Goal: Transaction & Acquisition: Download file/media

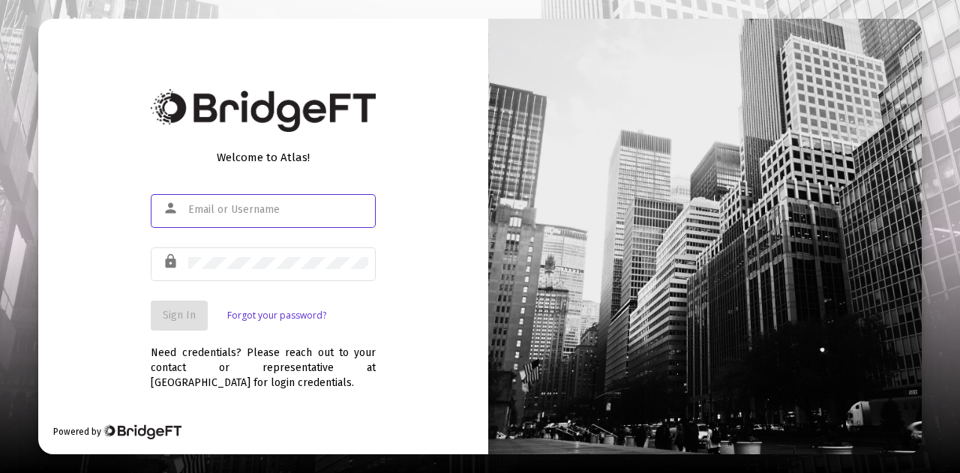
click at [286, 219] on div at bounding box center [278, 209] width 180 height 37
click at [283, 215] on input "text" at bounding box center [278, 210] width 180 height 12
type input "[PERSON_NAME][EMAIL_ADDRESS][DOMAIN_NAME]"
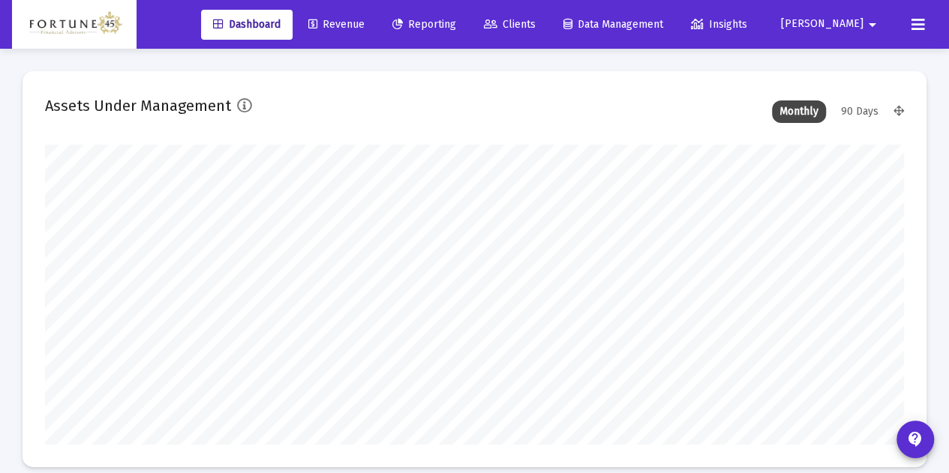
scroll to position [300, 461]
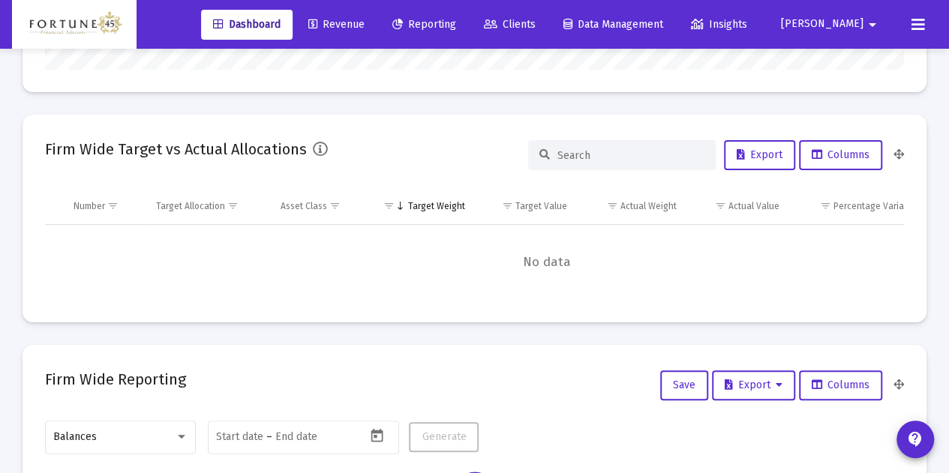
type input "[DATE]"
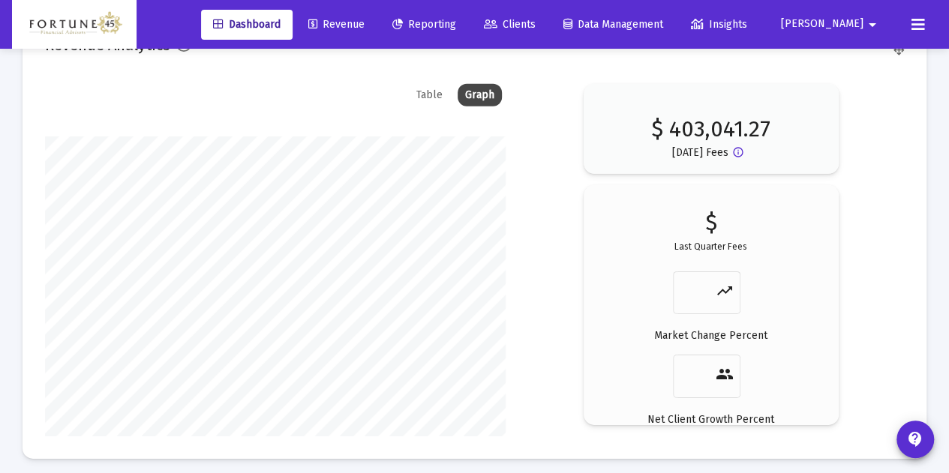
scroll to position [2475, 0]
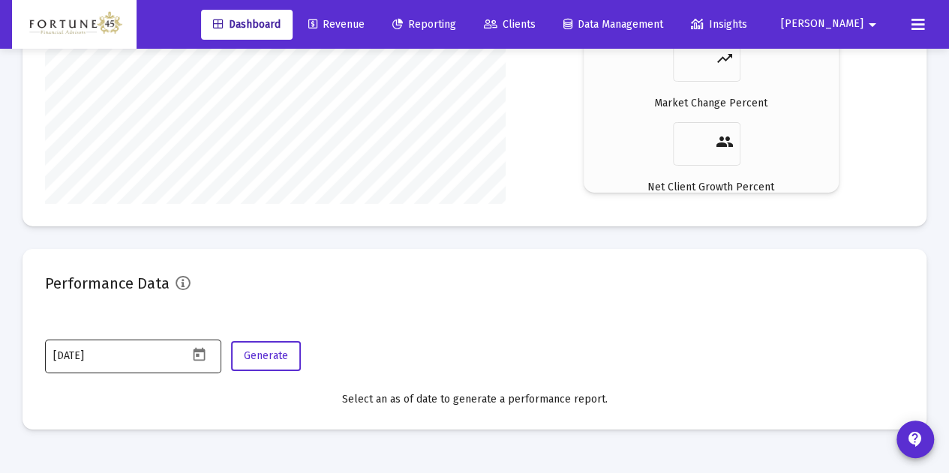
drag, startPoint x: 179, startPoint y: 355, endPoint x: 189, endPoint y: 357, distance: 10.7
click at [178, 355] on input "[DATE]" at bounding box center [120, 356] width 135 height 12
click at [210, 359] on mat-datepicker-toggle at bounding box center [201, 359] width 26 height 13
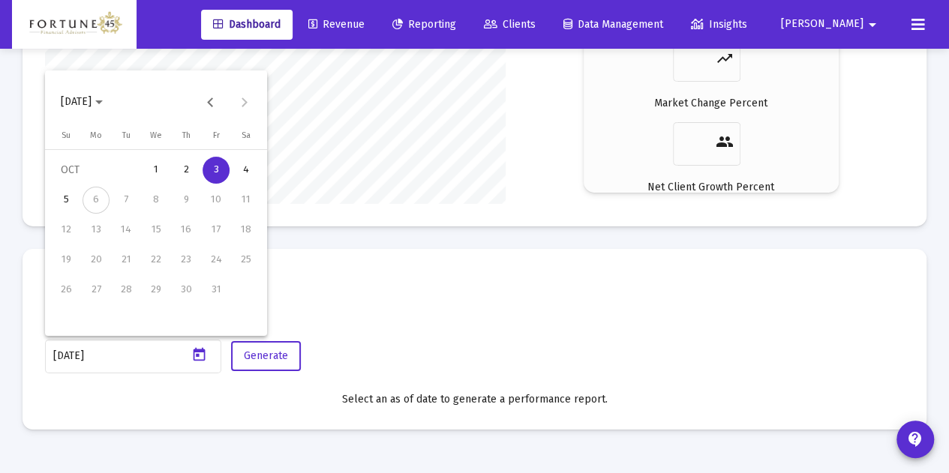
click at [197, 357] on div at bounding box center [474, 236] width 949 height 473
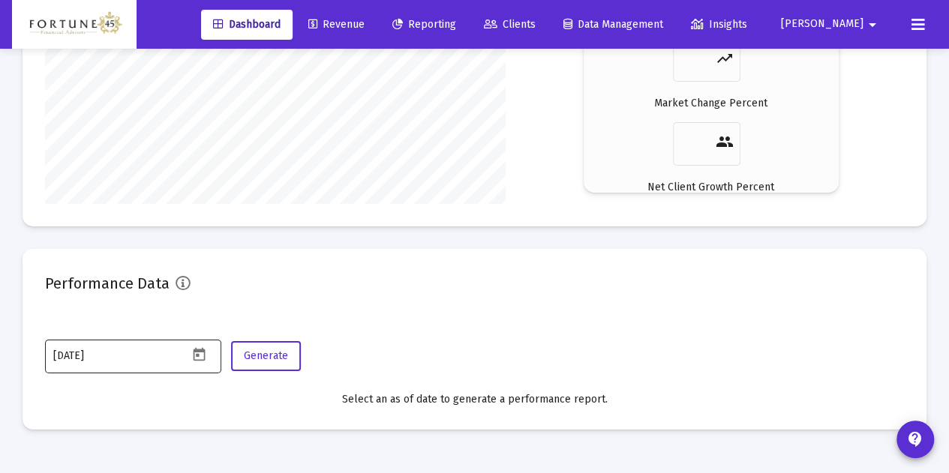
click at [203, 365] on div "[DATE]" at bounding box center [133, 356] width 176 height 37
click at [193, 352] on icon "Open calendar" at bounding box center [199, 355] width 12 height 14
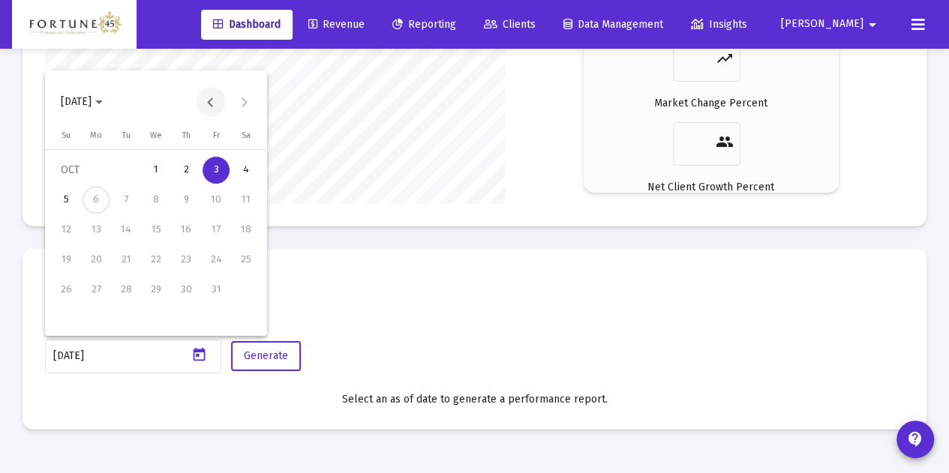
click at [202, 113] on button "Previous month" at bounding box center [211, 102] width 30 height 30
click at [129, 317] on div "30" at bounding box center [126, 320] width 27 height 27
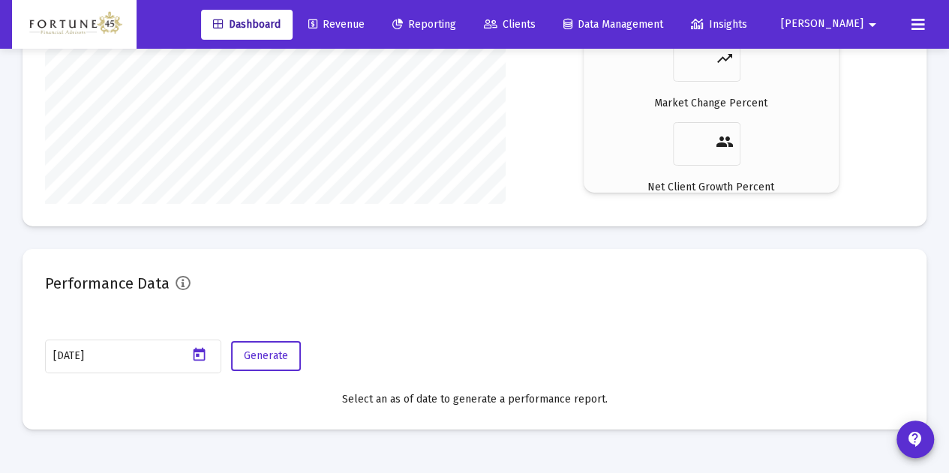
type input "[DATE]"
click at [282, 359] on span "Generate" at bounding box center [266, 356] width 44 height 13
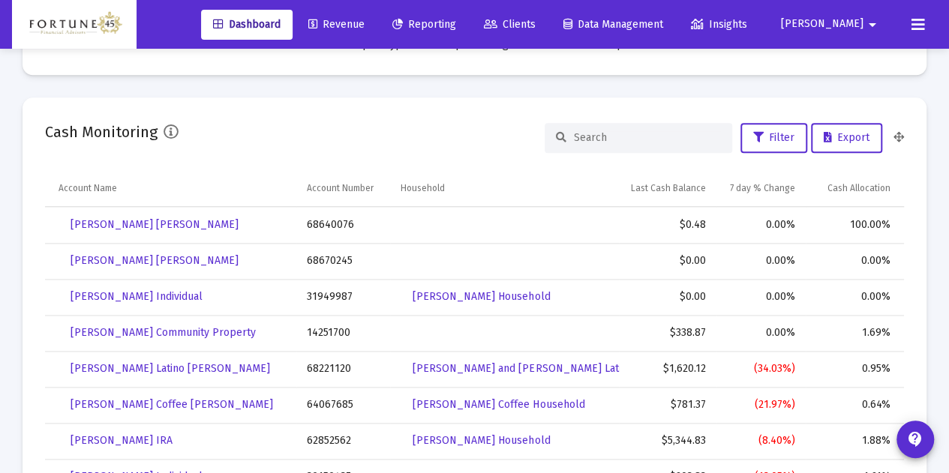
scroll to position [599, 0]
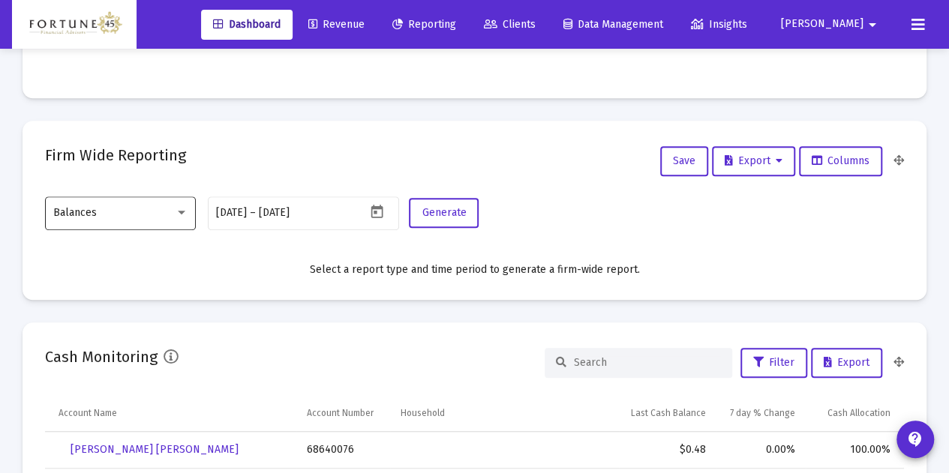
click at [175, 221] on div "Balances" at bounding box center [120, 212] width 135 height 37
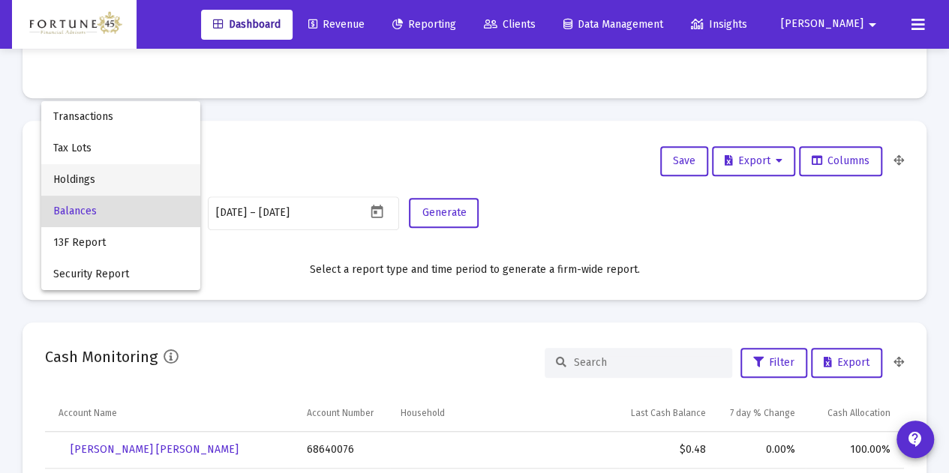
click at [164, 187] on span "Holdings" at bounding box center [120, 180] width 135 height 32
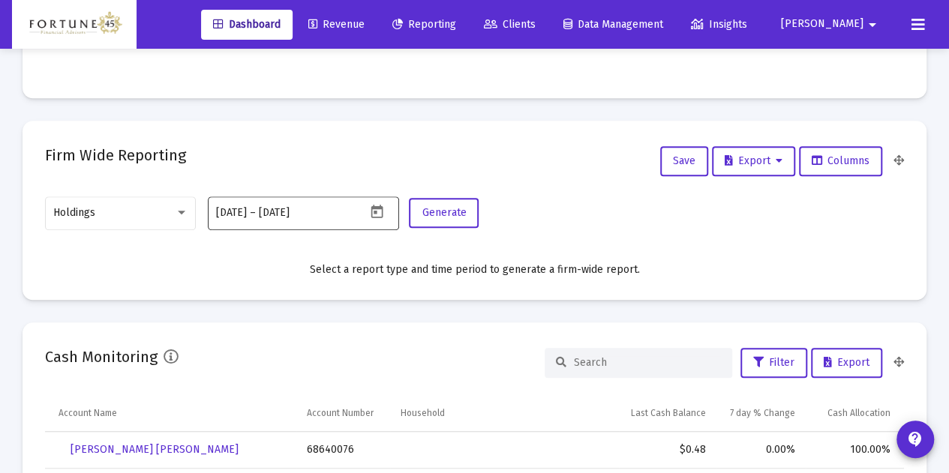
click at [333, 220] on div "[DATE] [DATE] – [DATE]" at bounding box center [291, 212] width 150 height 37
click at [378, 221] on button "Open calendar" at bounding box center [377, 212] width 22 height 22
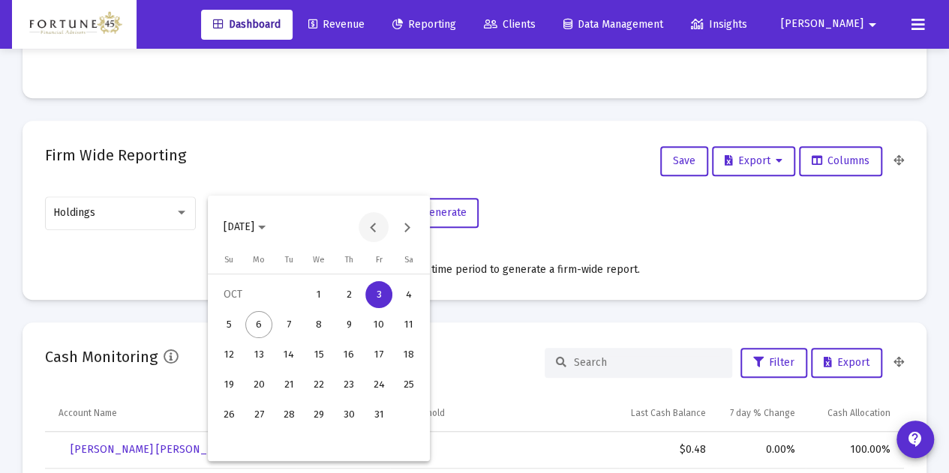
click at [372, 233] on button "Previous month" at bounding box center [374, 227] width 30 height 30
click at [296, 445] on div "30" at bounding box center [288, 444] width 27 height 27
type input "[DATE]"
click at [486, 315] on div at bounding box center [474, 236] width 949 height 473
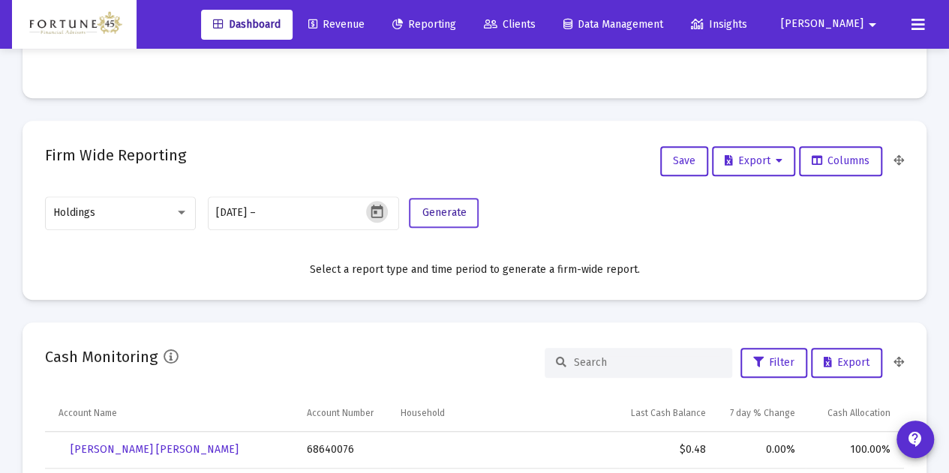
click at [452, 215] on span "Generate" at bounding box center [444, 212] width 44 height 13
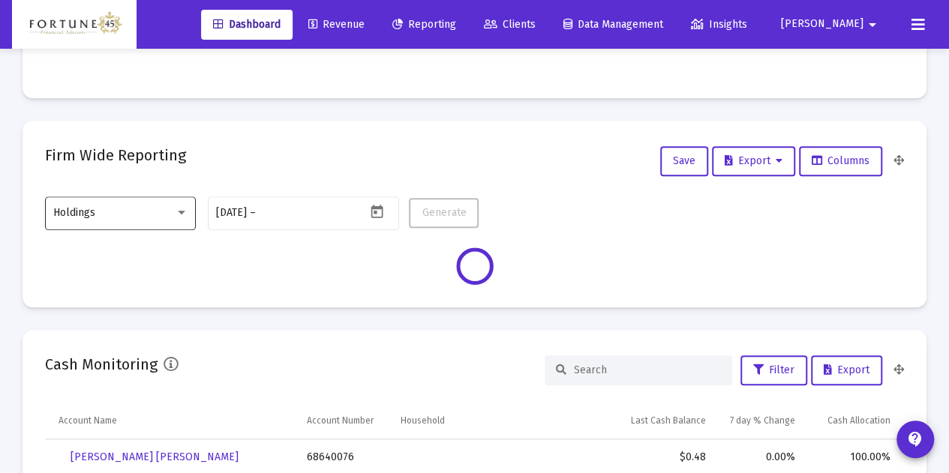
click at [181, 212] on div at bounding box center [182, 213] width 8 height 4
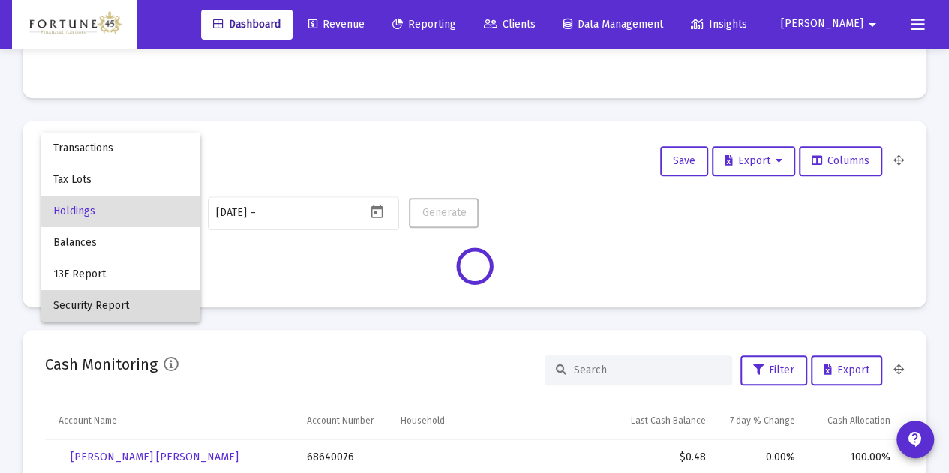
click at [134, 305] on span "Security Report" at bounding box center [120, 306] width 135 height 32
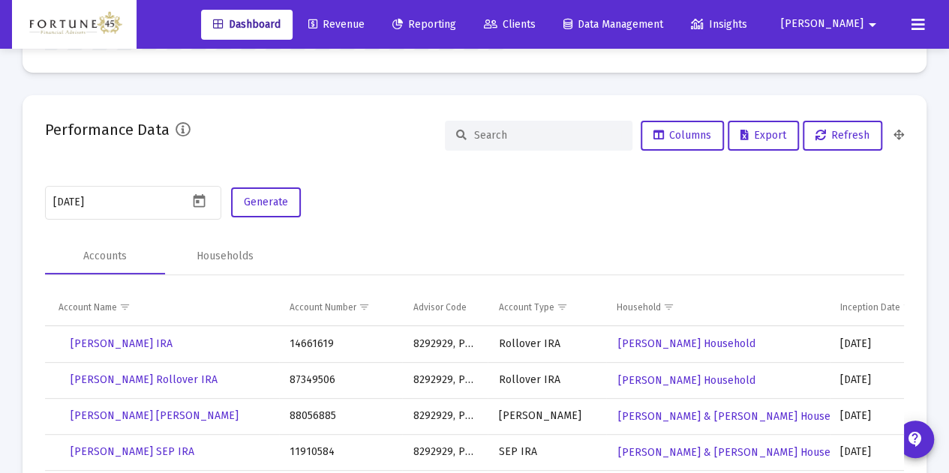
scroll to position [2934, 0]
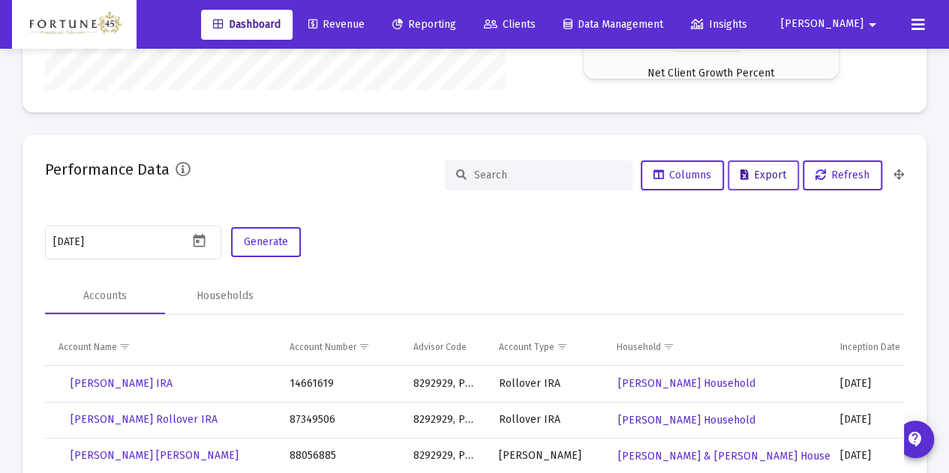
click at [747, 187] on button "Export" at bounding box center [763, 176] width 71 height 30
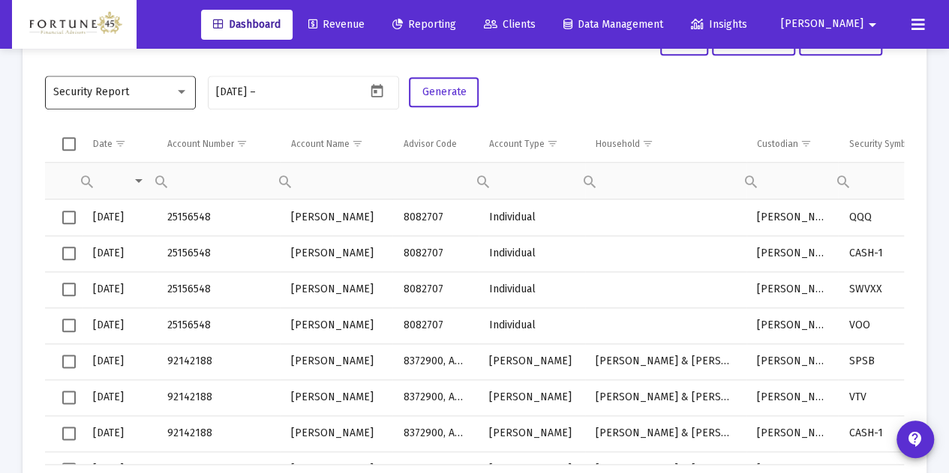
scroll to position [608, 0]
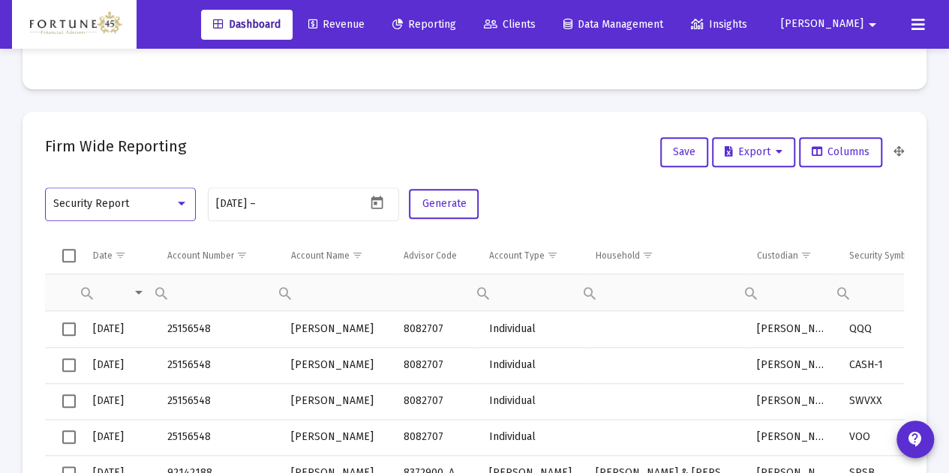
click at [152, 202] on div "Security Report" at bounding box center [114, 204] width 122 height 12
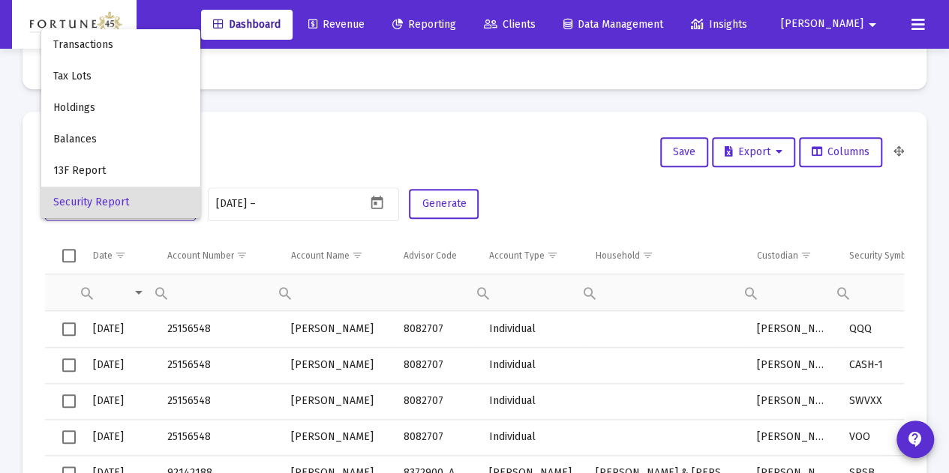
click at [141, 197] on span "Security Report" at bounding box center [120, 203] width 135 height 32
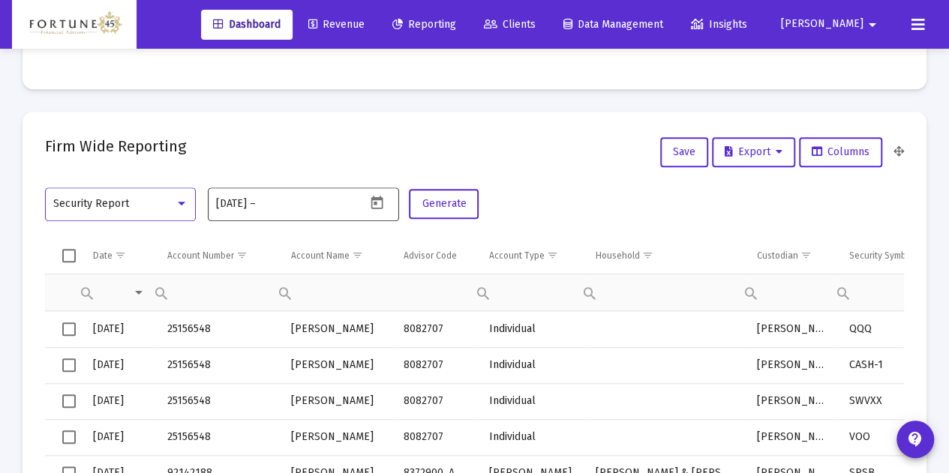
click at [390, 202] on mat-datepicker-toggle at bounding box center [379, 207] width 26 height 13
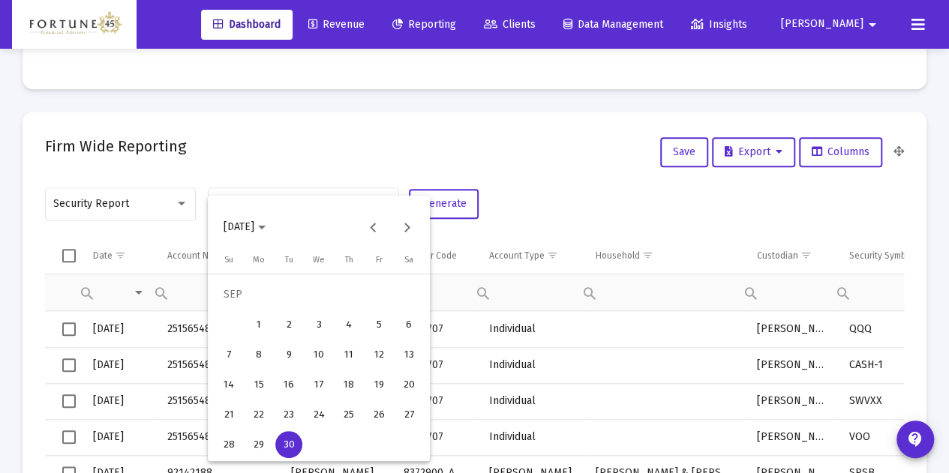
click at [374, 203] on div "[DATE]" at bounding box center [319, 219] width 222 height 47
click at [288, 443] on div "30" at bounding box center [288, 444] width 27 height 27
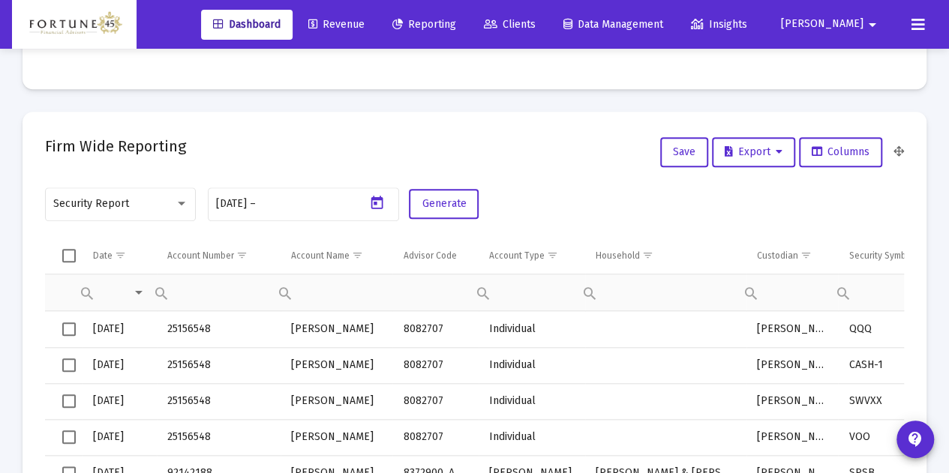
type input "[DATE]"
click at [435, 199] on span "Generate" at bounding box center [444, 203] width 44 height 13
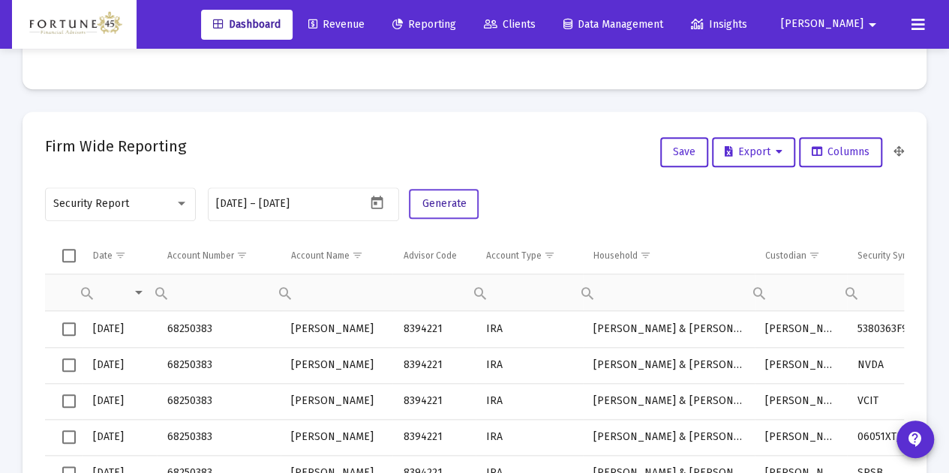
click at [465, 202] on button "Generate" at bounding box center [444, 204] width 70 height 30
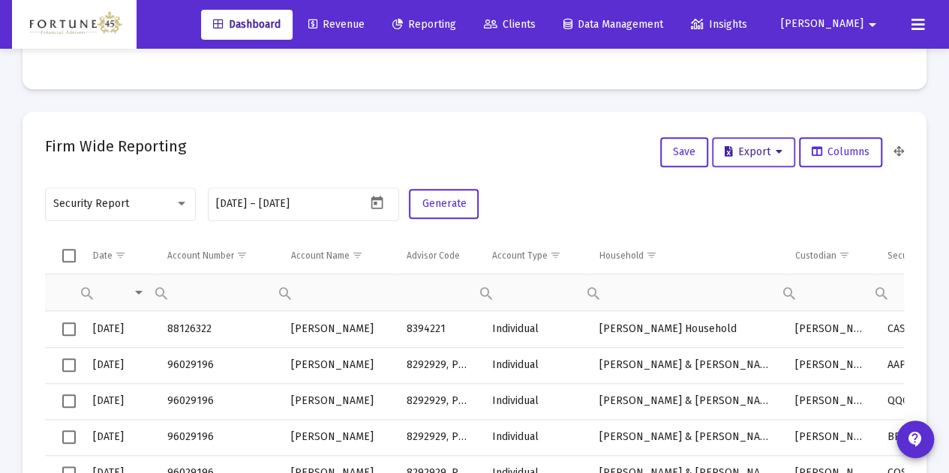
click at [732, 153] on span "Export" at bounding box center [754, 152] width 58 height 13
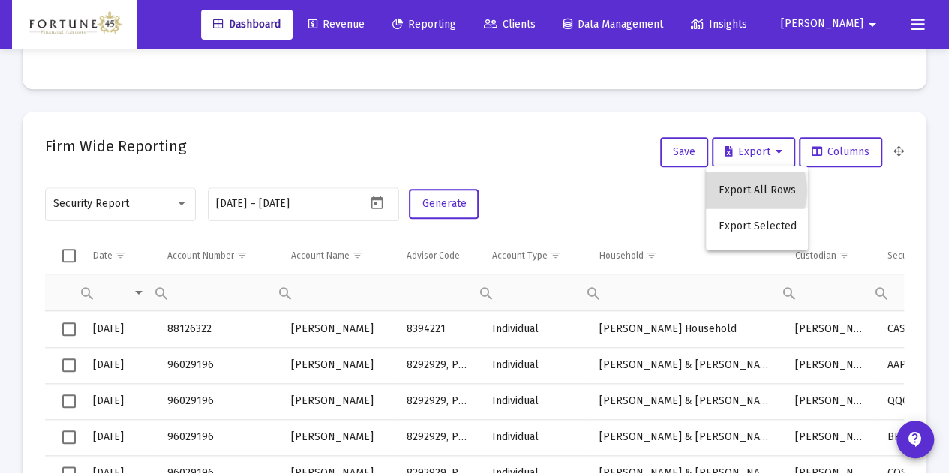
click at [740, 191] on button "Export All Rows" at bounding box center [757, 191] width 102 height 36
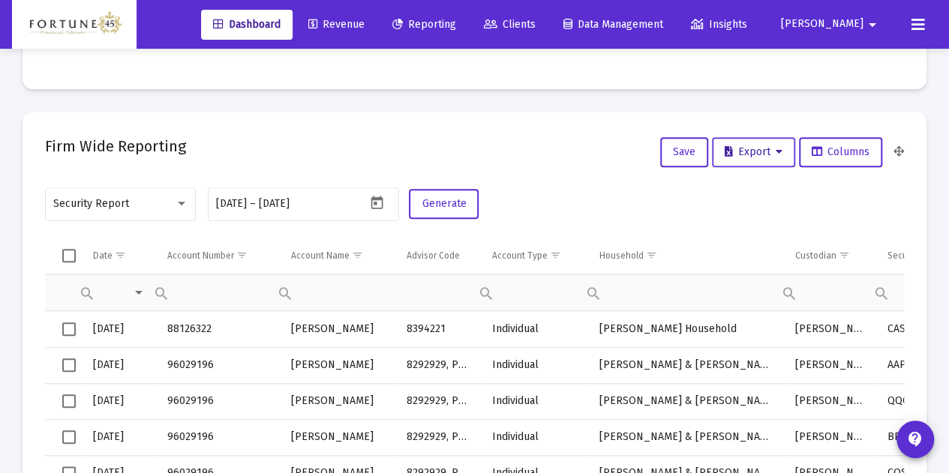
click at [754, 156] on span "Export" at bounding box center [754, 152] width 58 height 13
click at [176, 205] on div at bounding box center [474, 236] width 949 height 473
click at [173, 209] on div "Security Report" at bounding box center [120, 203] width 135 height 37
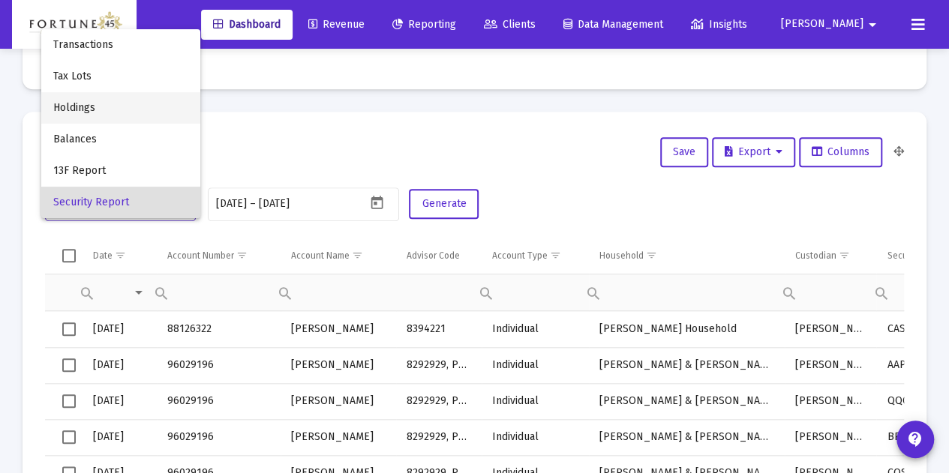
click at [128, 107] on span "Holdings" at bounding box center [120, 108] width 135 height 32
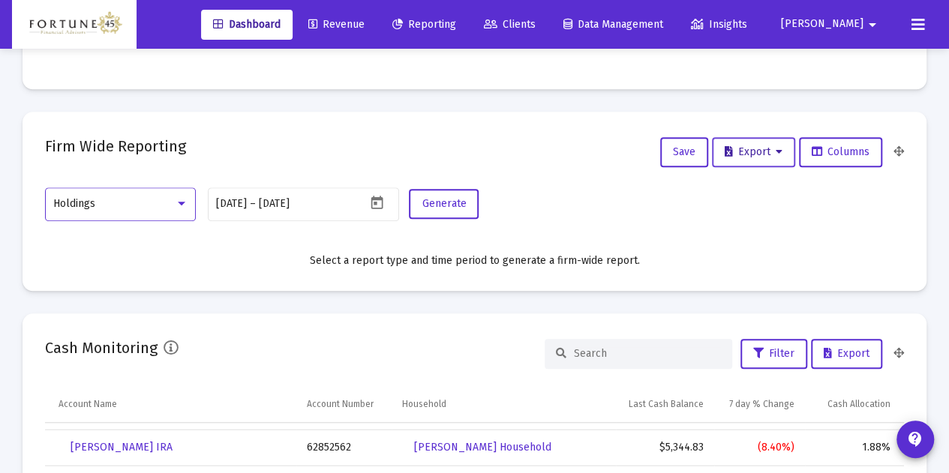
click at [756, 154] on span "Export" at bounding box center [754, 152] width 58 height 13
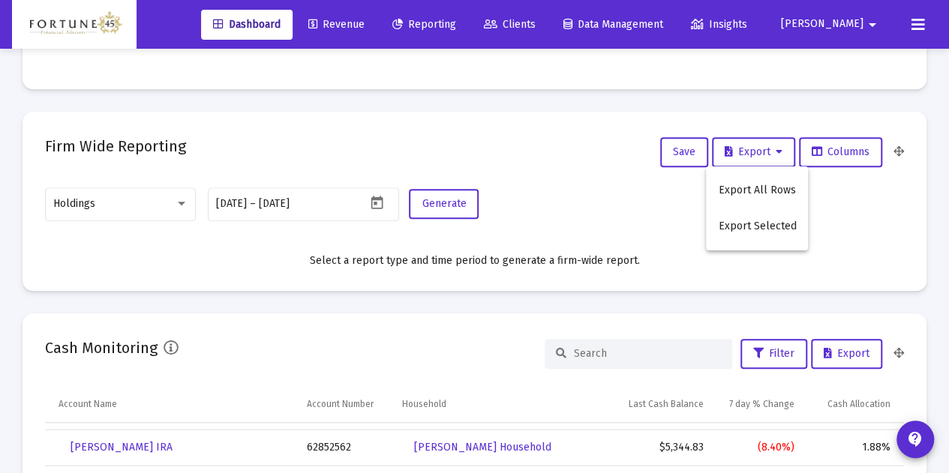
click at [525, 221] on div at bounding box center [474, 236] width 949 height 473
click at [438, 209] on span "Generate" at bounding box center [444, 203] width 44 height 13
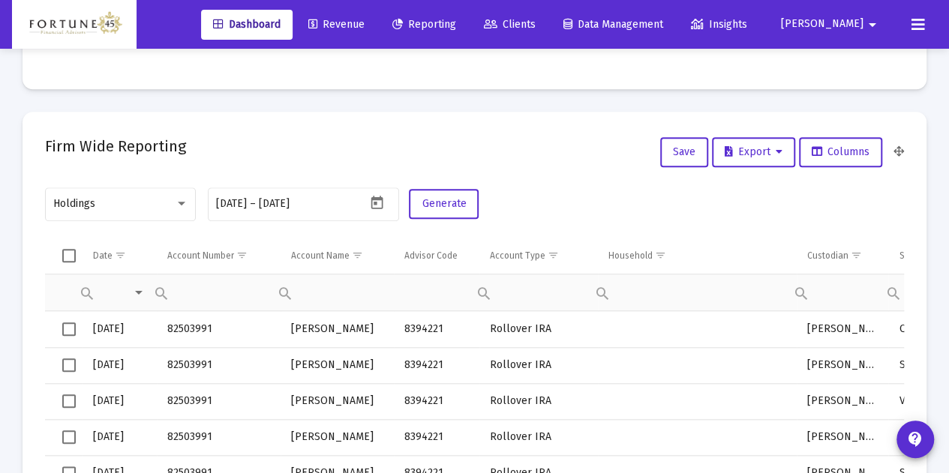
scroll to position [683, 0]
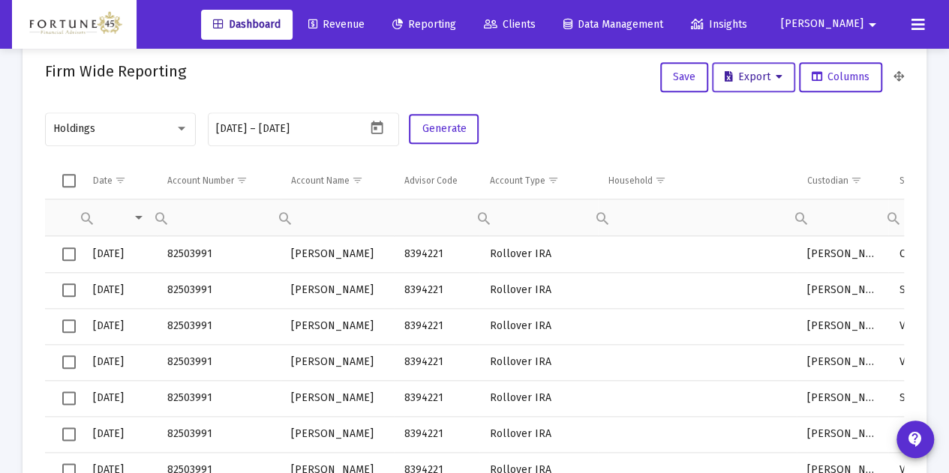
click at [755, 85] on button "Export" at bounding box center [753, 77] width 83 height 30
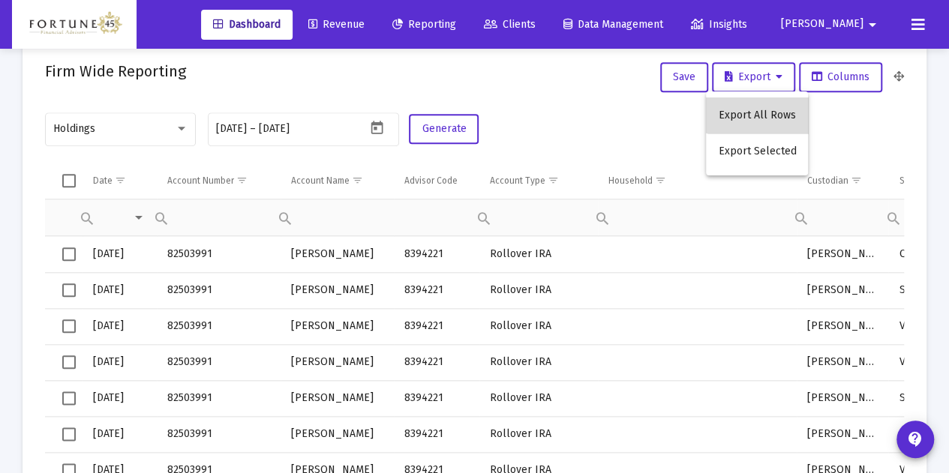
click at [764, 115] on button "Export All Rows" at bounding box center [757, 116] width 102 height 36
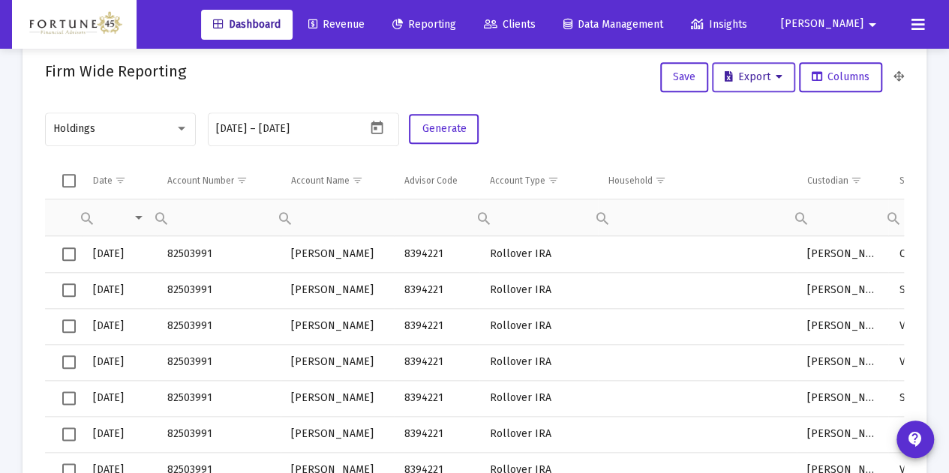
click at [737, 76] on span "Export" at bounding box center [754, 77] width 58 height 13
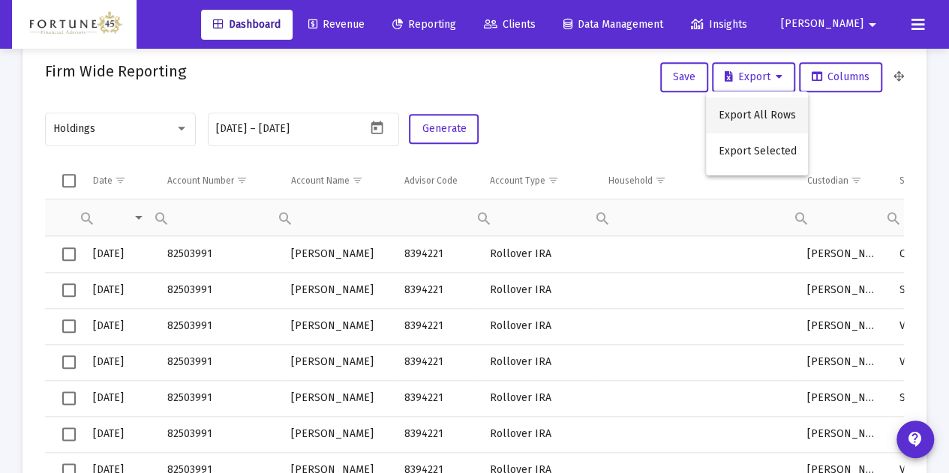
click at [743, 116] on button "Export All Rows" at bounding box center [757, 116] width 102 height 36
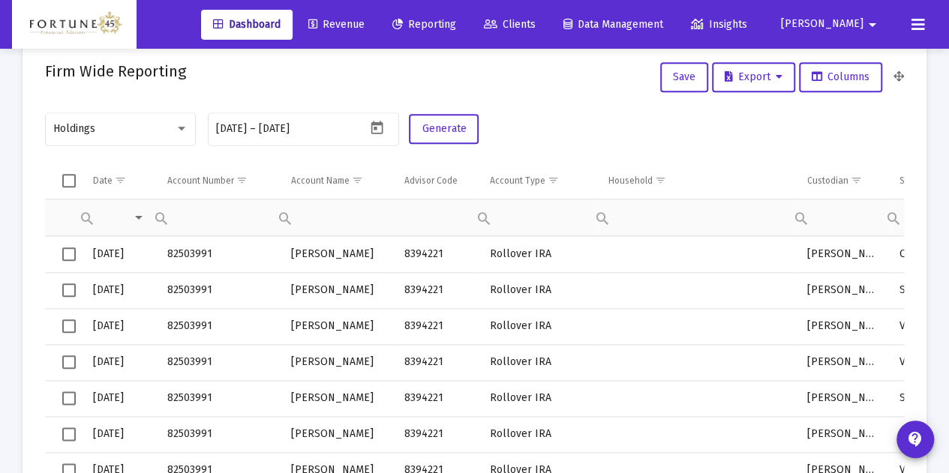
click at [542, 89] on div "Firm Wide Reporting Save Export Columns" at bounding box center [474, 77] width 859 height 36
click at [128, 138] on div "Holdings" at bounding box center [120, 128] width 135 height 37
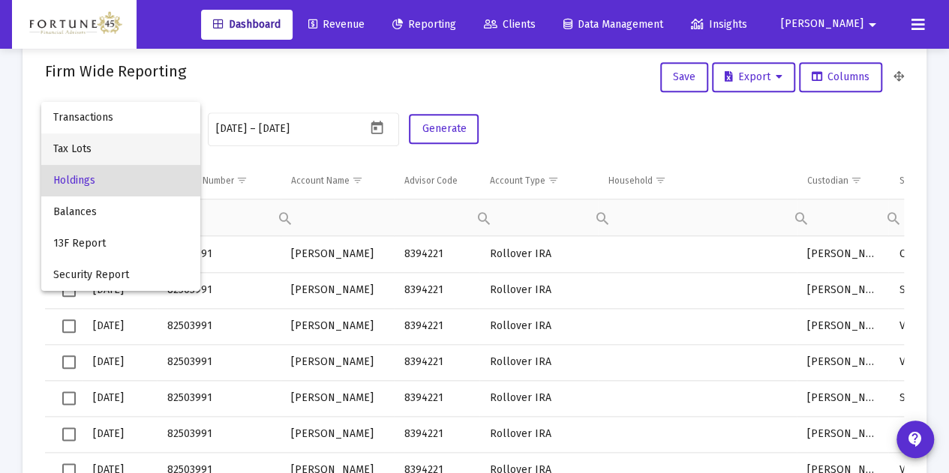
scroll to position [533, 0]
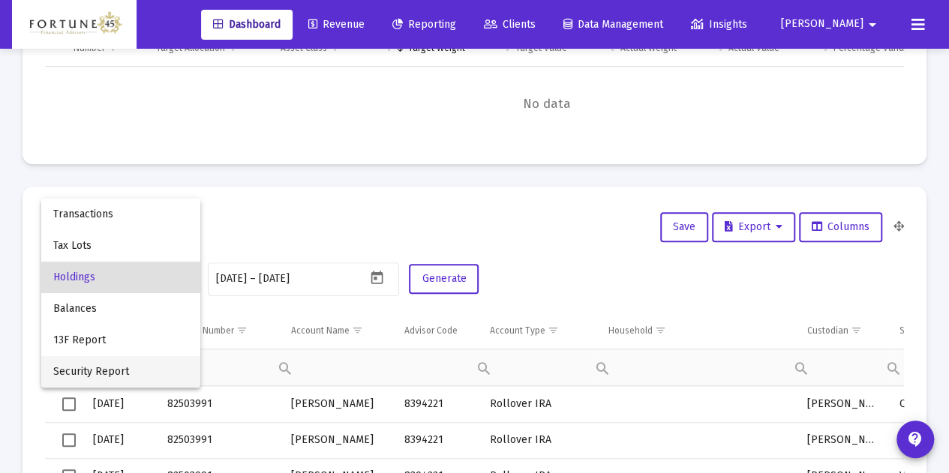
click at [155, 368] on span "Security Report" at bounding box center [120, 372] width 135 height 32
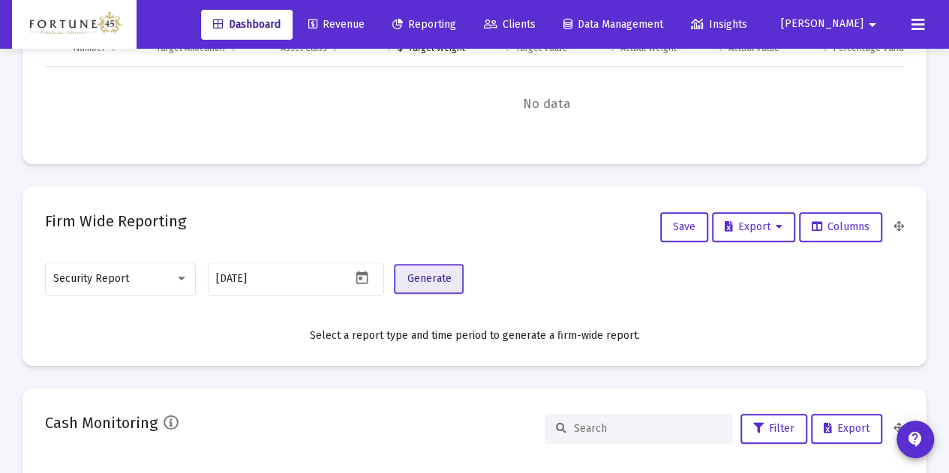
click at [431, 275] on span "Generate" at bounding box center [429, 278] width 44 height 13
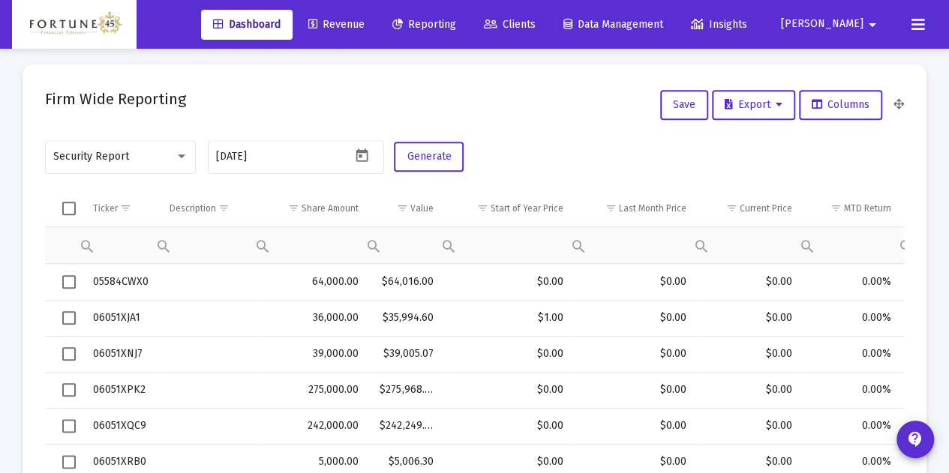
scroll to position [608, 0]
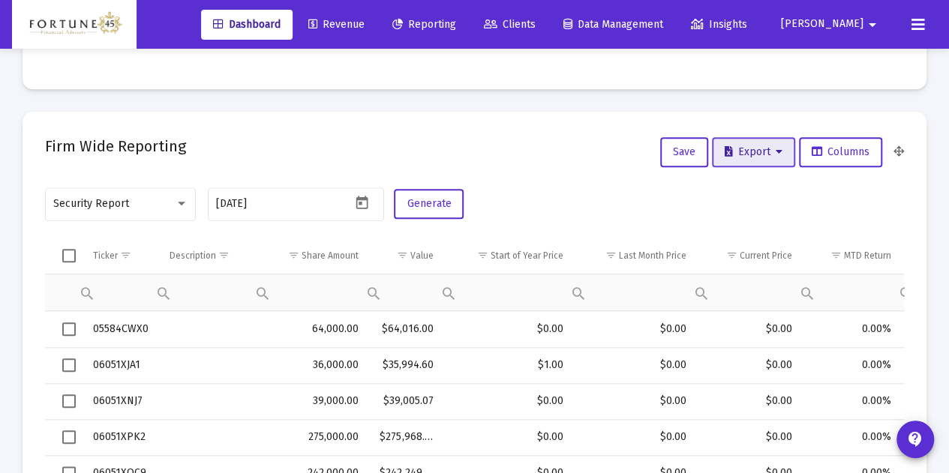
click at [736, 157] on span "Export" at bounding box center [754, 152] width 58 height 13
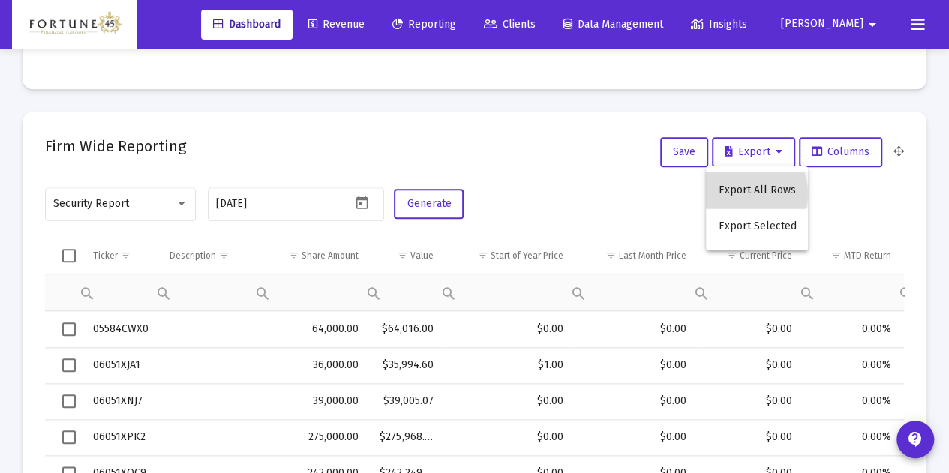
click at [736, 194] on button "Export All Rows" at bounding box center [757, 191] width 102 height 36
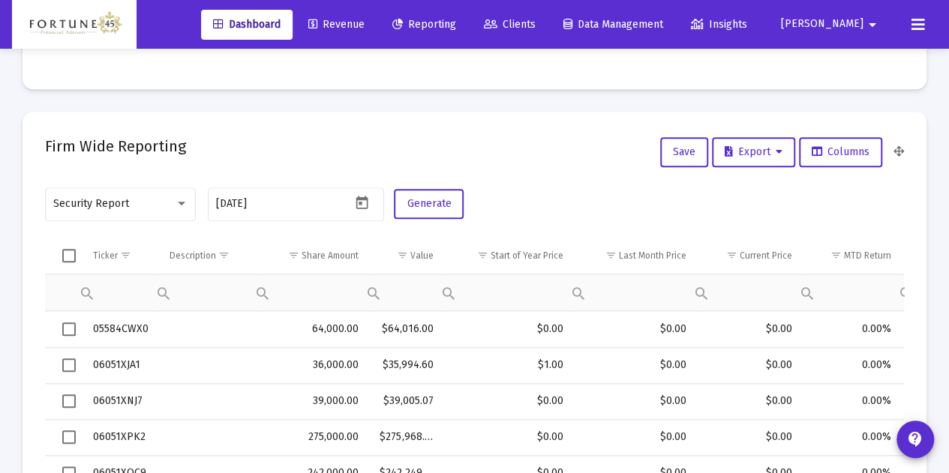
click at [548, 32] on link "Clients" at bounding box center [510, 25] width 76 height 30
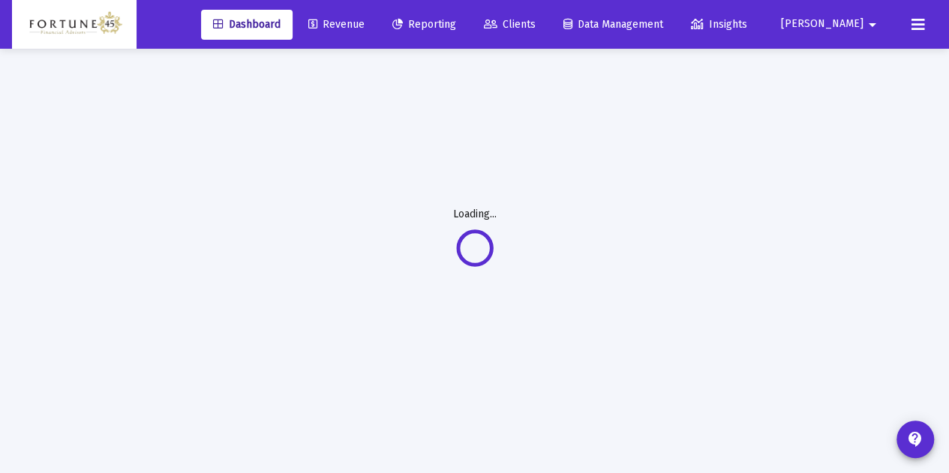
scroll to position [71, 0]
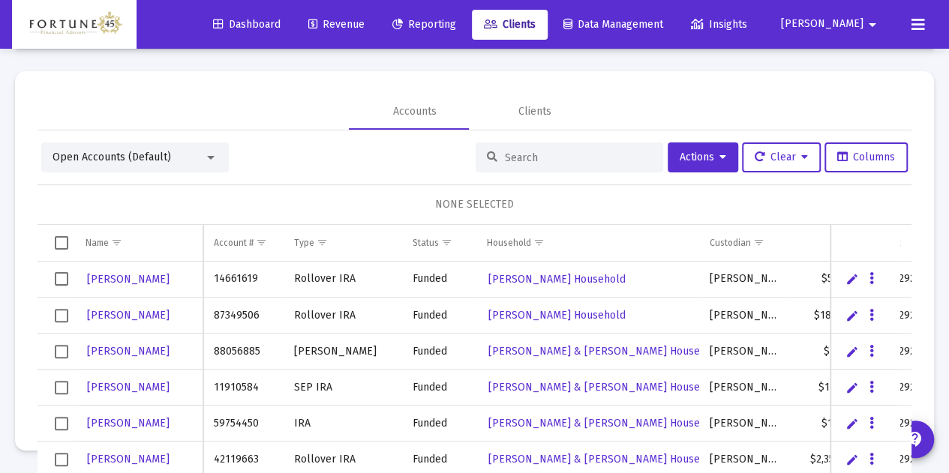
click at [477, 41] on div "Dashboard Revenue Reporting Clients Data Management Insights [PERSON_NAME]" at bounding box center [474, 24] width 925 height 49
click at [468, 31] on link "Reporting" at bounding box center [424, 25] width 88 height 30
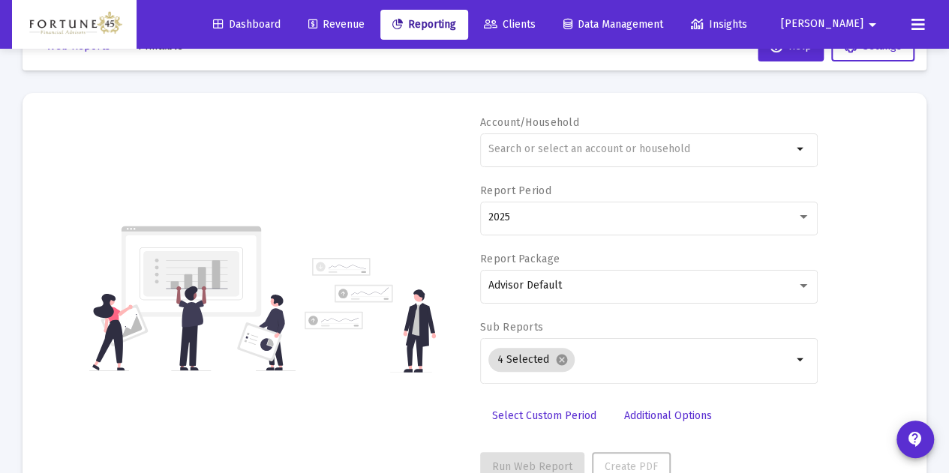
scroll to position [71, 0]
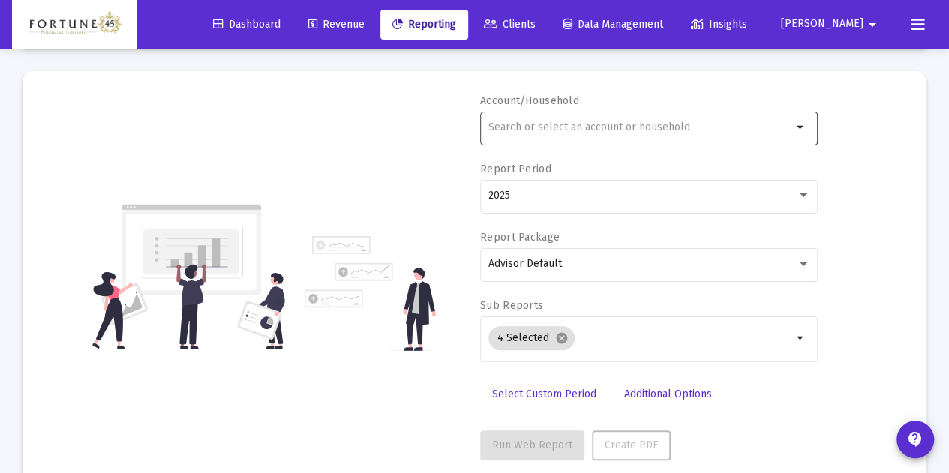
click at [576, 134] on div at bounding box center [640, 127] width 304 height 37
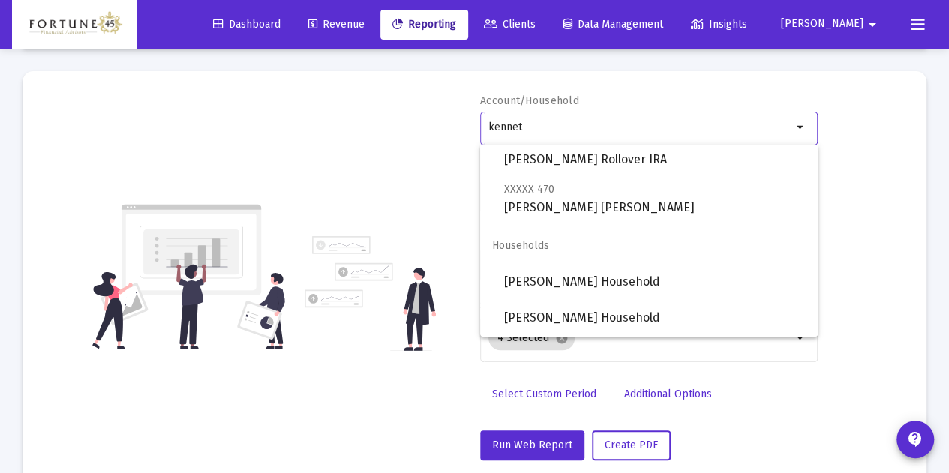
scroll to position [84, 0]
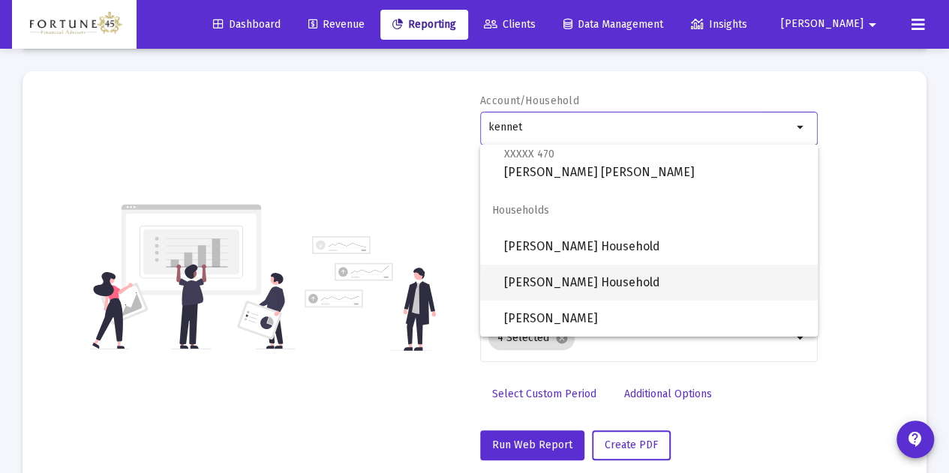
click at [628, 270] on span "[PERSON_NAME] Household" at bounding box center [655, 283] width 302 height 36
type input "[PERSON_NAME] Household"
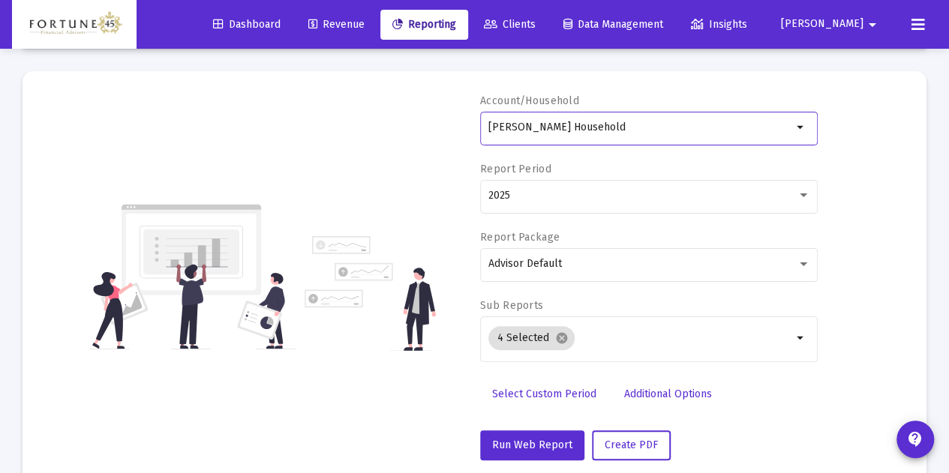
click at [572, 391] on span "Select Custom Period" at bounding box center [544, 394] width 104 height 13
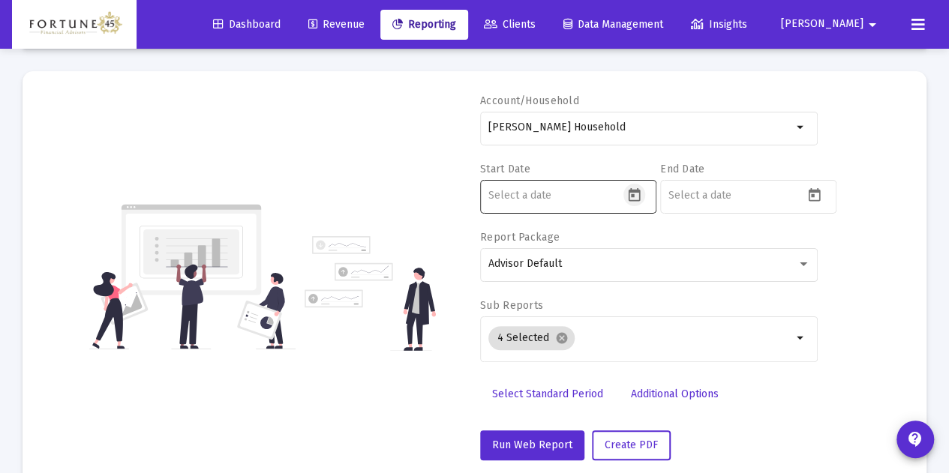
click at [626, 203] on button "Open calendar" at bounding box center [634, 195] width 22 height 22
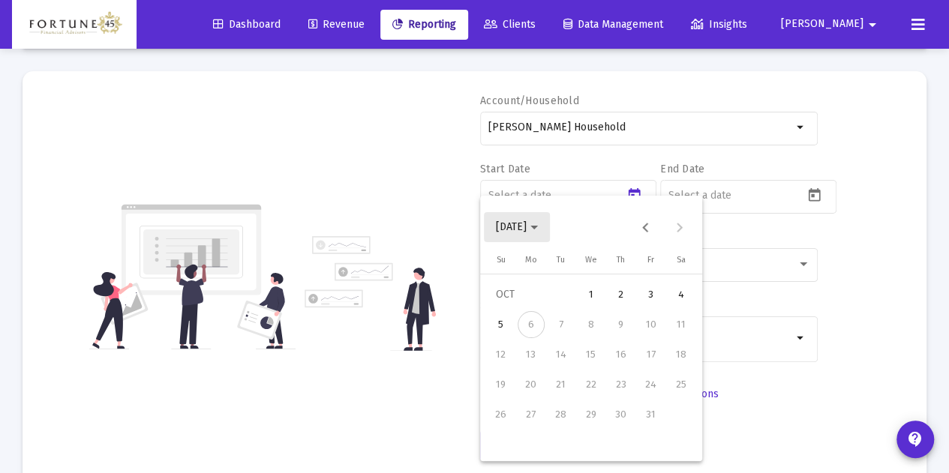
click at [550, 229] on button "[DATE]" at bounding box center [517, 227] width 66 height 30
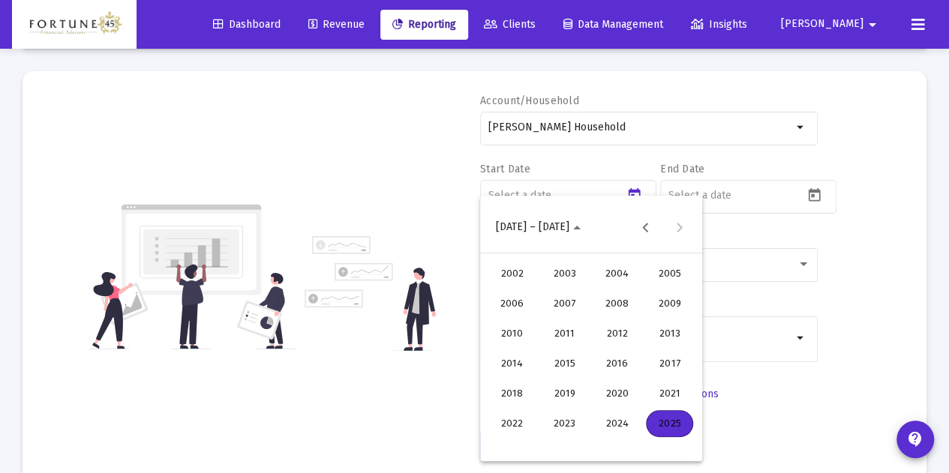
click at [669, 421] on div "2025" at bounding box center [669, 423] width 47 height 27
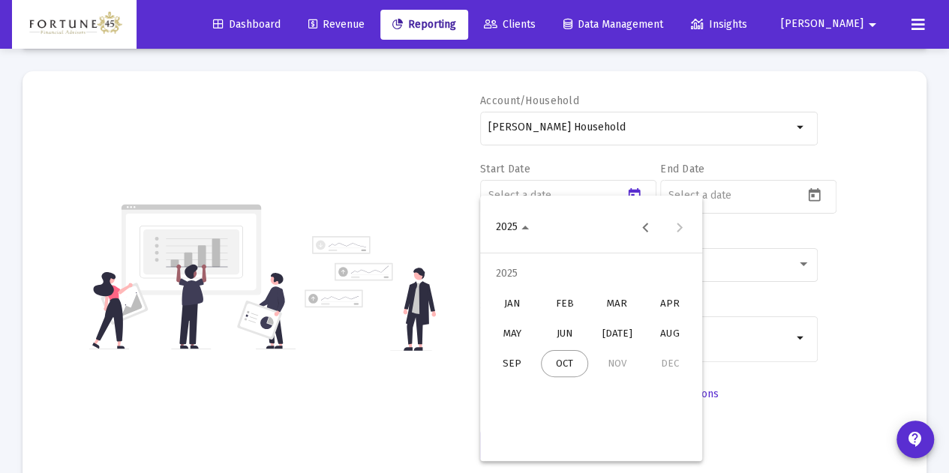
click at [510, 298] on div "JAN" at bounding box center [511, 303] width 47 height 27
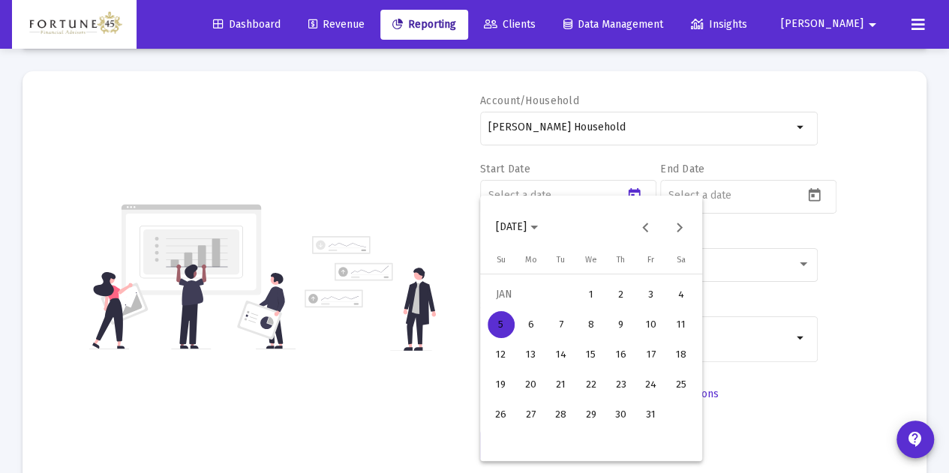
click at [596, 296] on div "1" at bounding box center [591, 294] width 27 height 27
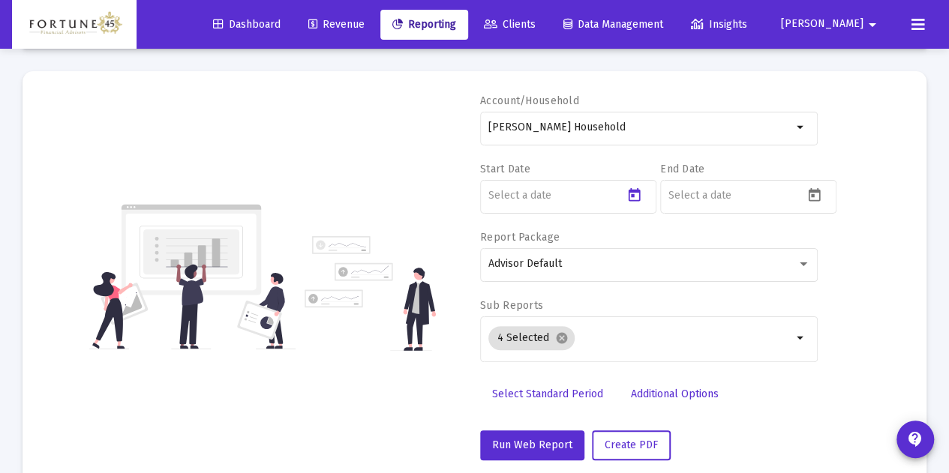
type input "[DATE]"
click at [815, 195] on icon "Open calendar" at bounding box center [814, 196] width 16 height 16
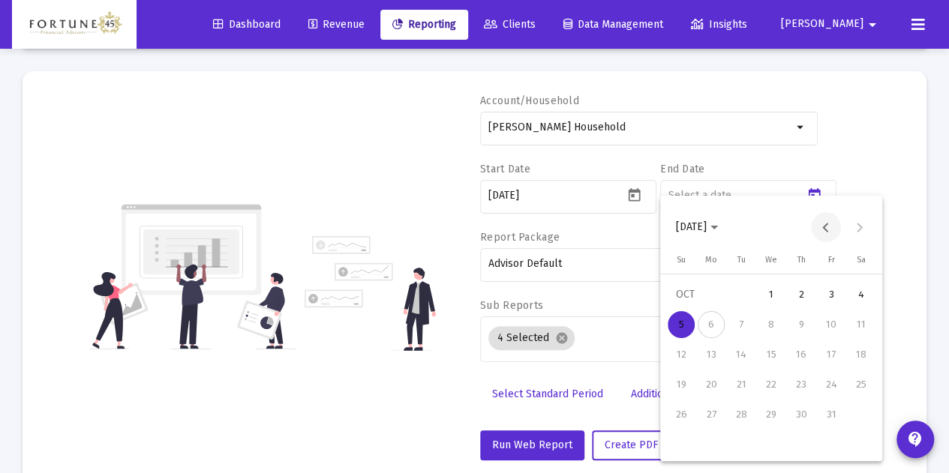
click at [815, 232] on button "Previous month" at bounding box center [826, 227] width 30 height 30
click at [735, 447] on div "30" at bounding box center [741, 444] width 27 height 27
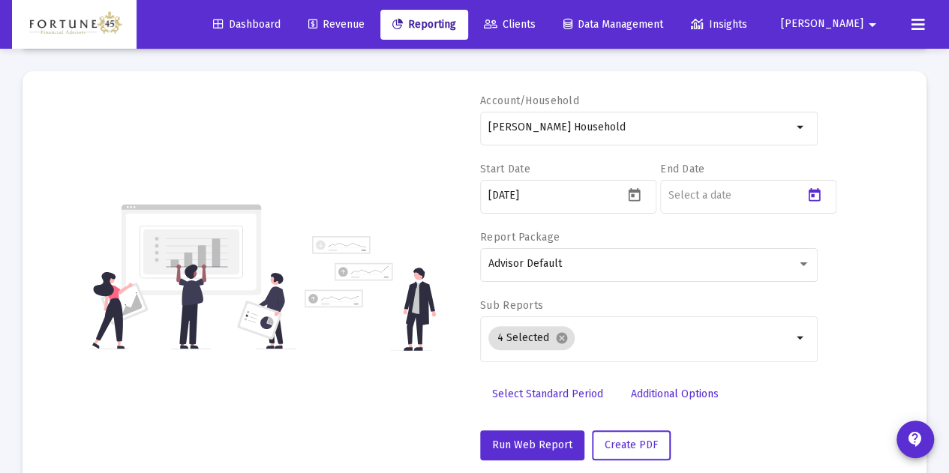
type input "[DATE]"
click at [822, 362] on div "Account/Household [PERSON_NAME] Household arrow_drop_down Start Date [DATE] End…" at bounding box center [474, 277] width 859 height 367
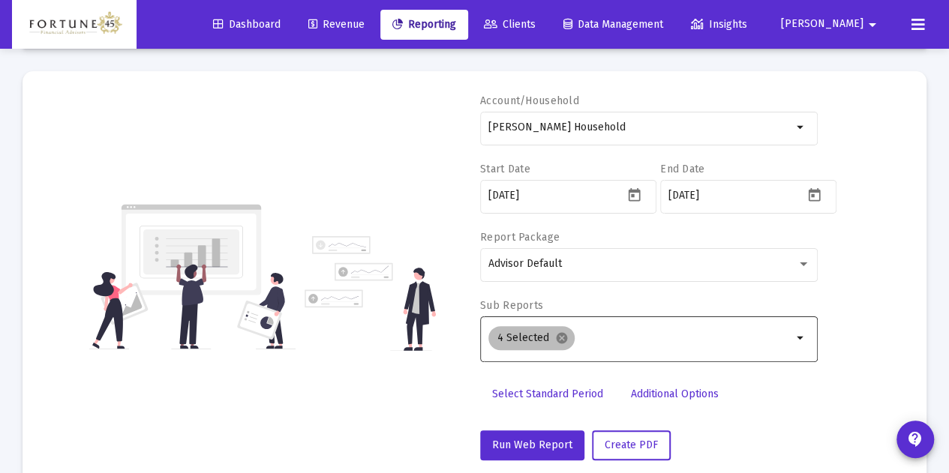
click at [622, 346] on div "4 Selected cancel" at bounding box center [640, 338] width 310 height 30
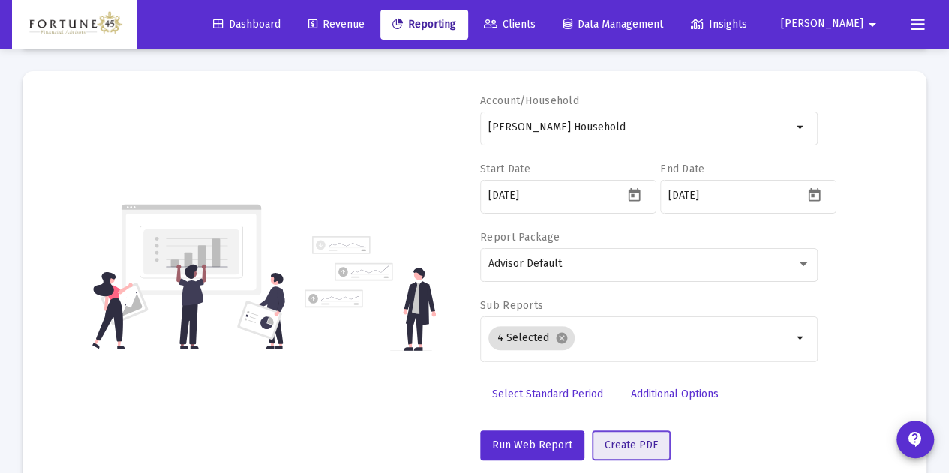
click at [635, 446] on span "Create PDF" at bounding box center [631, 445] width 53 height 13
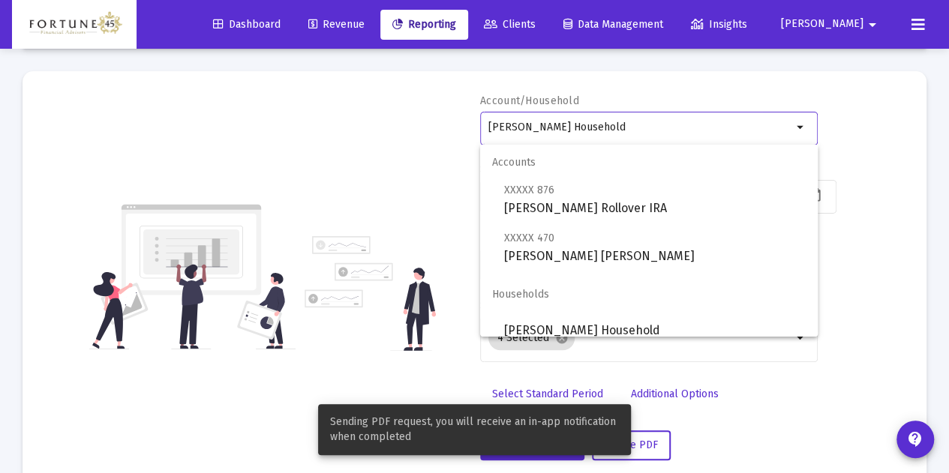
click at [645, 128] on input "[PERSON_NAME] Household" at bounding box center [640, 128] width 304 height 12
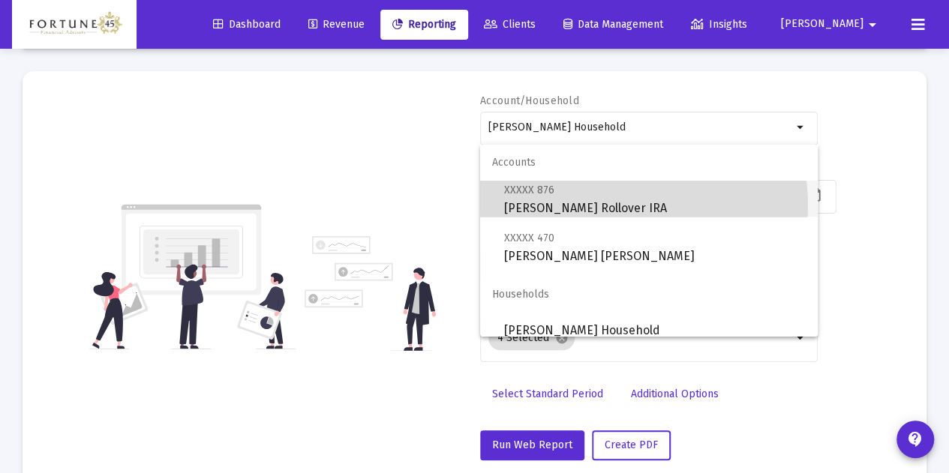
click at [629, 205] on span "XXXXX 876 [PERSON_NAME] Rollover IRA" at bounding box center [655, 199] width 302 height 37
type input "[PERSON_NAME] Rollover IRA"
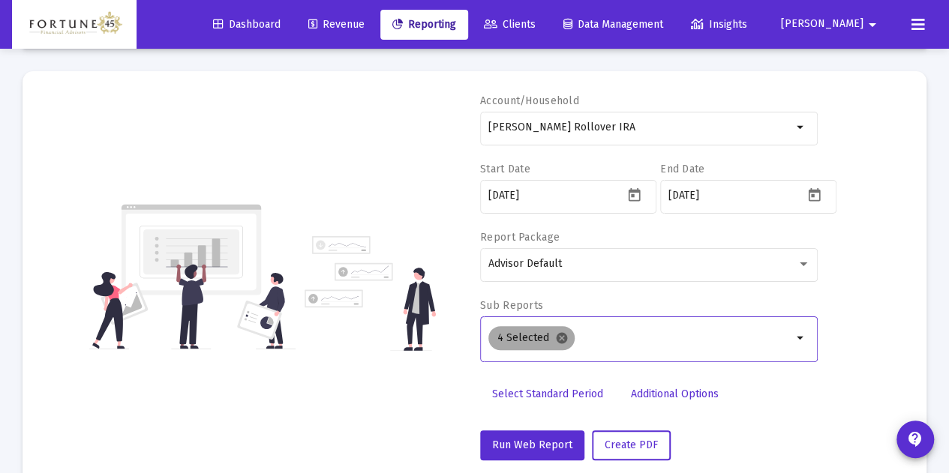
click at [560, 338] on mat-icon "cancel" at bounding box center [562, 339] width 14 height 14
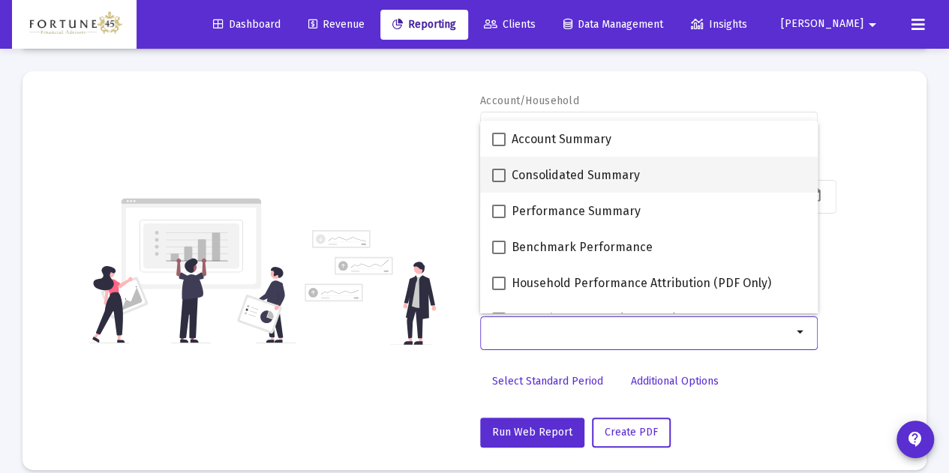
click at [548, 176] on span "Consolidated Summary" at bounding box center [576, 176] width 128 height 18
click at [499, 182] on input "Consolidated Summary" at bounding box center [498, 182] width 1 height 1
checkbox input "true"
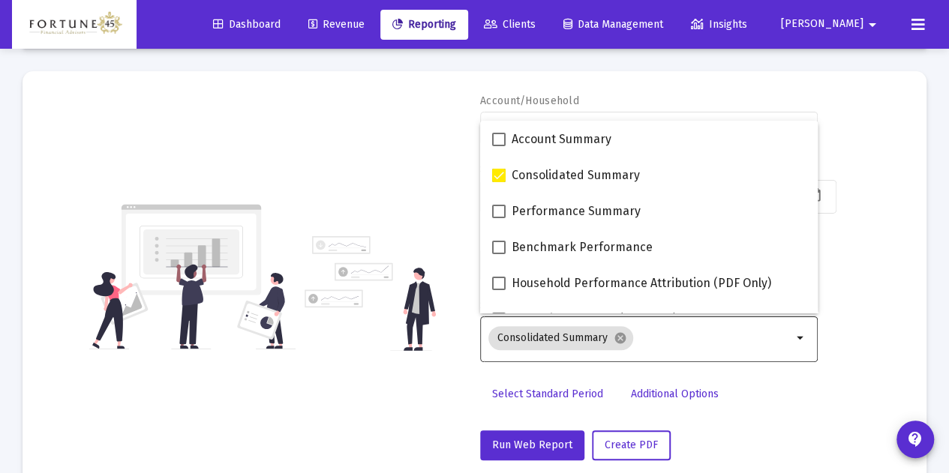
click at [731, 405] on div "Select Standard Period Additional Options" at bounding box center [649, 399] width 338 height 39
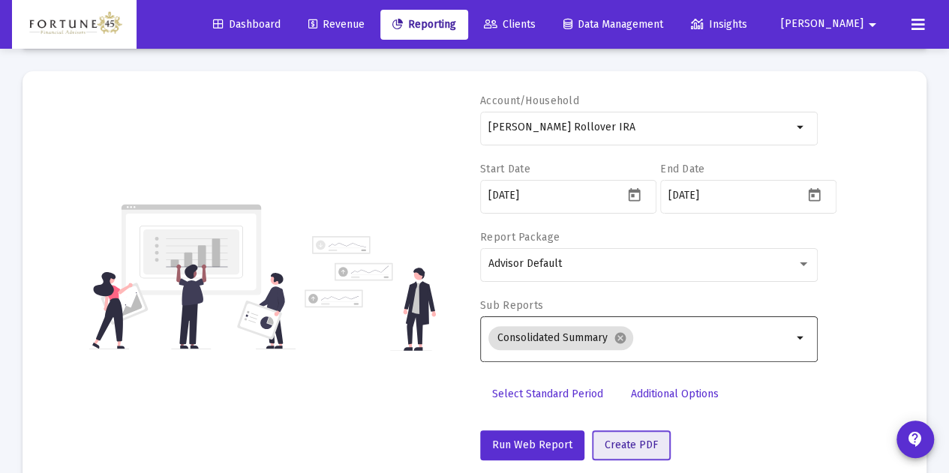
click at [650, 446] on span "Create PDF" at bounding box center [631, 445] width 53 height 13
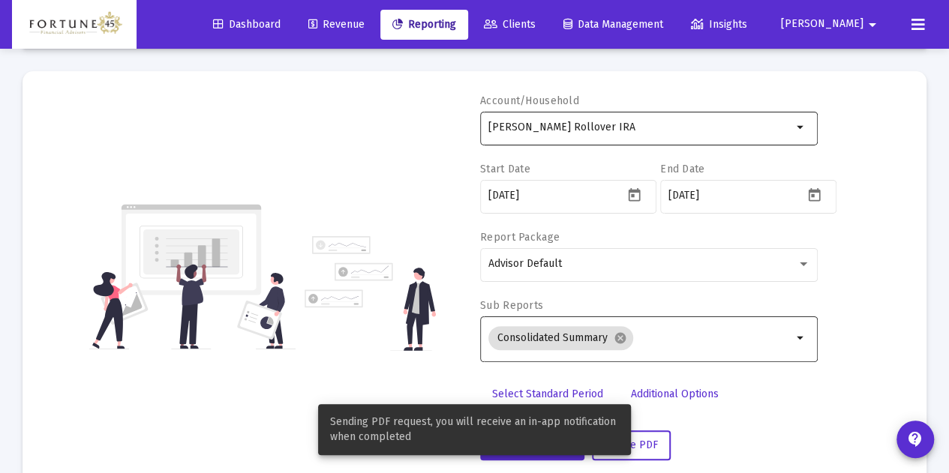
click at [717, 127] on input "[PERSON_NAME] Rollover IRA" at bounding box center [640, 128] width 304 height 12
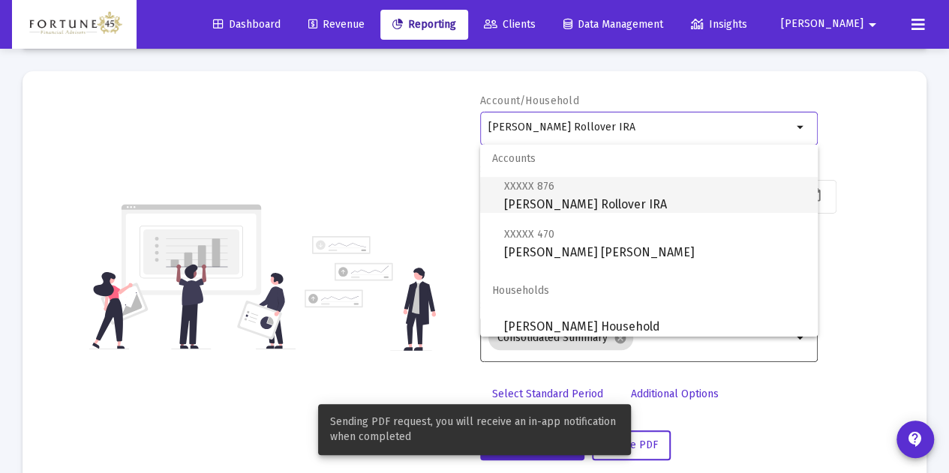
scroll to position [0, 0]
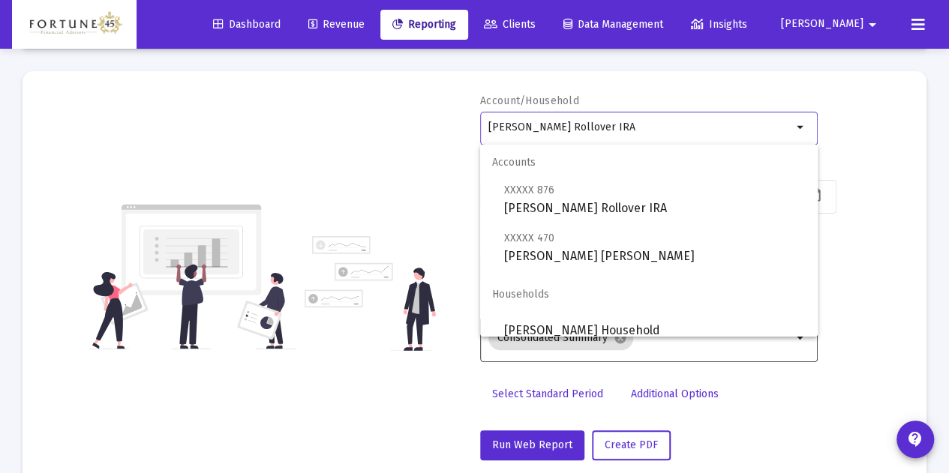
click at [365, 28] on span "Revenue" at bounding box center [336, 24] width 56 height 13
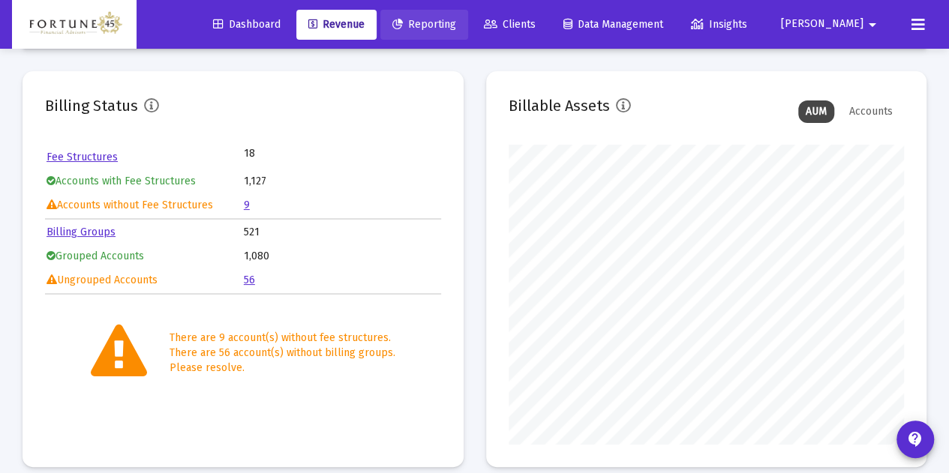
click at [456, 23] on span "Reporting" at bounding box center [424, 24] width 64 height 13
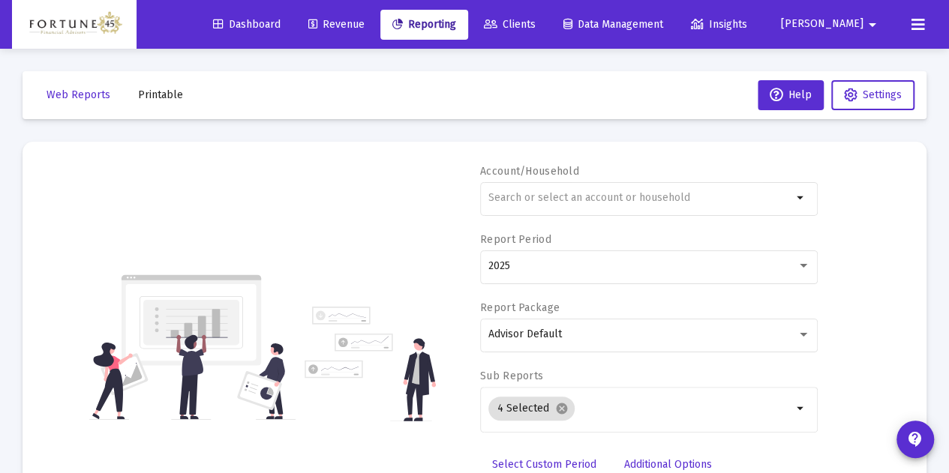
click at [128, 98] on button "Printable" at bounding box center [160, 95] width 69 height 30
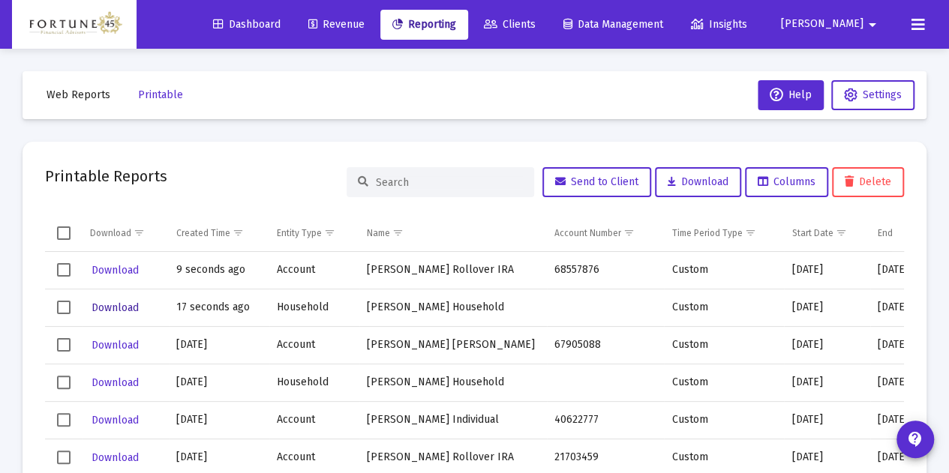
click at [128, 311] on span "Download" at bounding box center [115, 308] width 47 height 13
click at [126, 256] on td "Download" at bounding box center [126, 271] width 86 height 38
click at [126, 269] on span "Download" at bounding box center [115, 270] width 47 height 13
